Goal: Check status: Check status

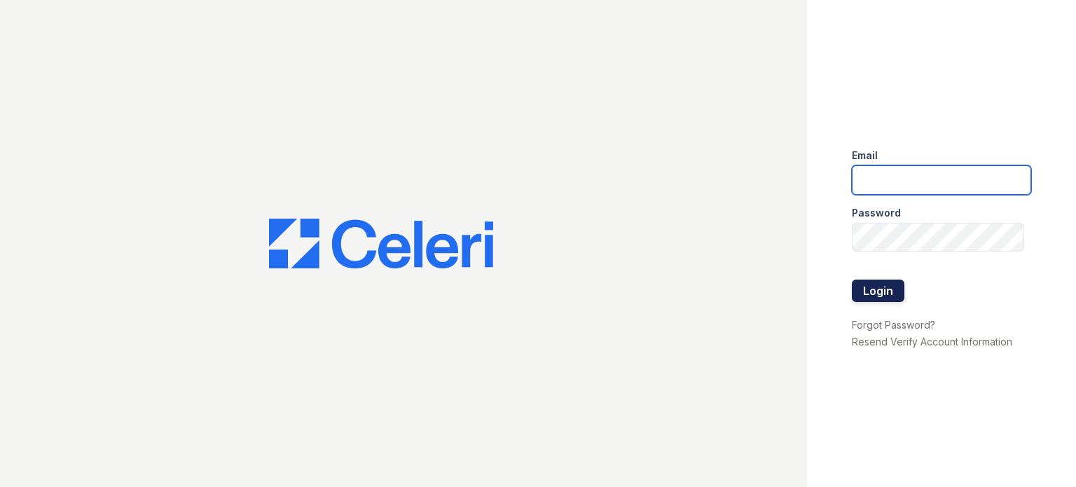
type input "[DOMAIN_NAME][EMAIL_ADDRESS][DOMAIN_NAME]"
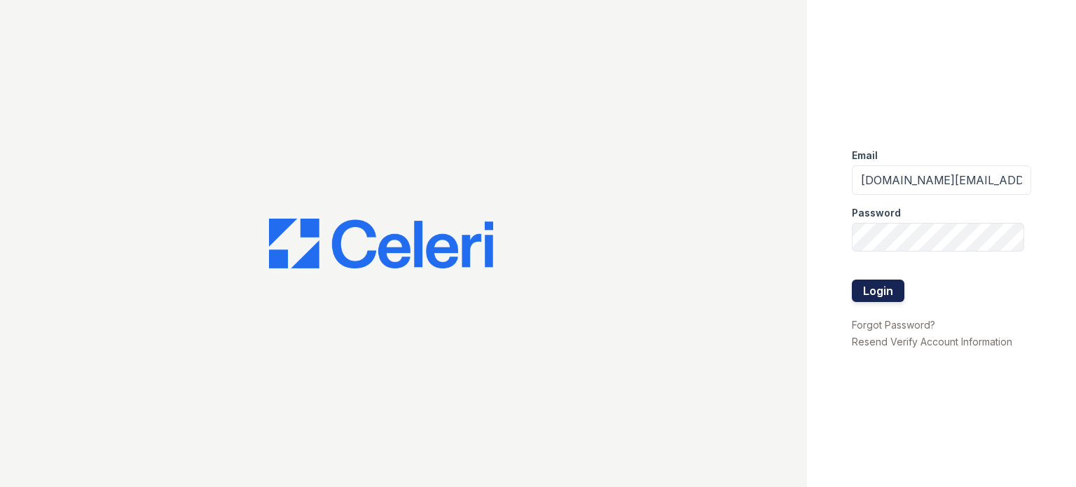
click at [893, 287] on button "Login" at bounding box center [878, 291] width 53 height 22
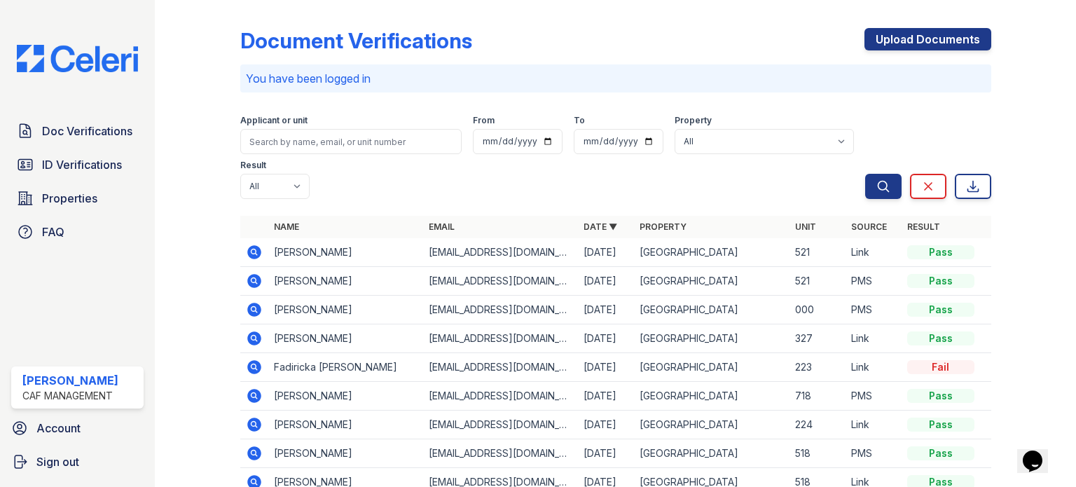
click at [95, 163] on span "ID Verifications" at bounding box center [82, 164] width 80 height 17
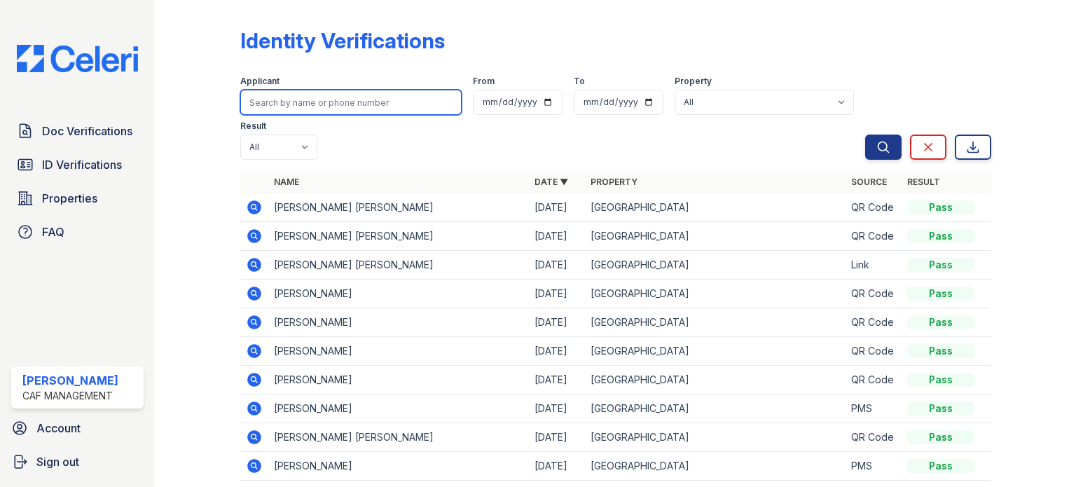
click at [297, 103] on input "search" at bounding box center [350, 102] width 221 height 25
type input "holland"
click at [866, 135] on button "Search" at bounding box center [884, 147] width 36 height 25
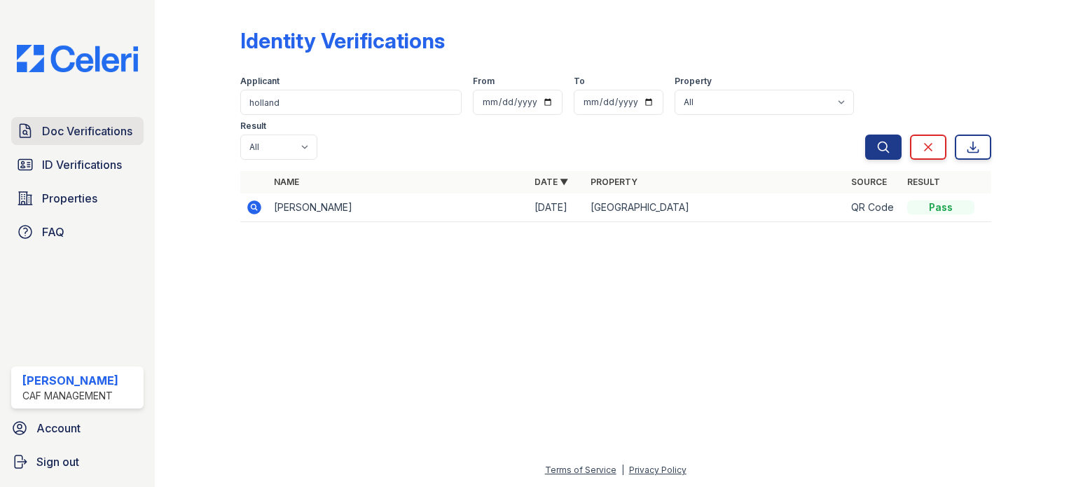
click at [76, 129] on span "Doc Verifications" at bounding box center [87, 131] width 90 height 17
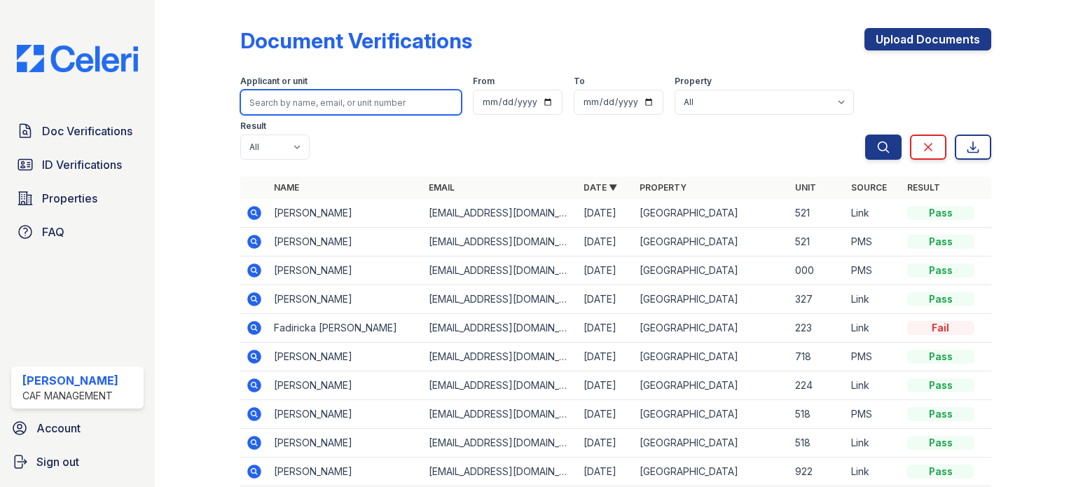
click at [306, 95] on input "search" at bounding box center [350, 102] width 221 height 25
type input "holland"
click at [866, 135] on button "Search" at bounding box center [884, 147] width 36 height 25
